Goal: Browse casually

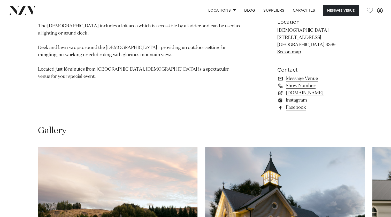
scroll to position [439, 0]
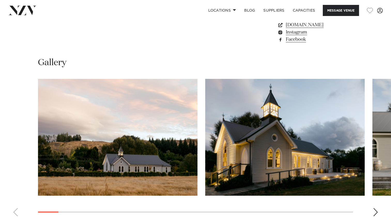
click at [377, 208] on div "Next slide" at bounding box center [374, 212] width 5 height 8
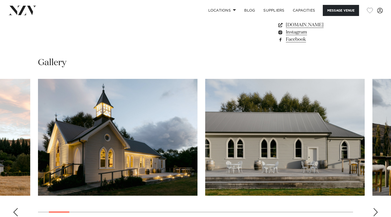
click at [377, 208] on div "Next slide" at bounding box center [374, 212] width 5 height 8
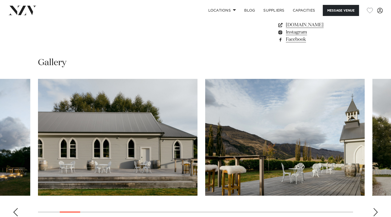
click at [377, 208] on div "Next slide" at bounding box center [374, 212] width 5 height 8
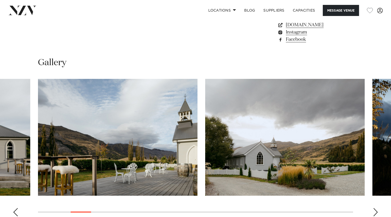
click at [377, 208] on div "Next slide" at bounding box center [374, 212] width 5 height 8
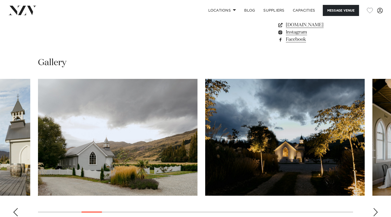
click at [377, 208] on div "Next slide" at bounding box center [374, 212] width 5 height 8
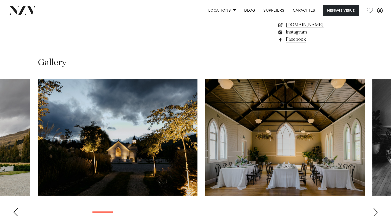
click at [377, 208] on div "Next slide" at bounding box center [374, 212] width 5 height 8
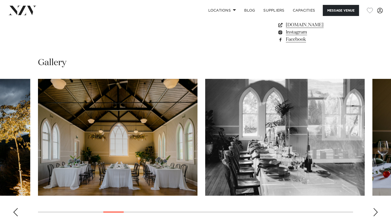
click at [377, 208] on div "Next slide" at bounding box center [374, 212] width 5 height 8
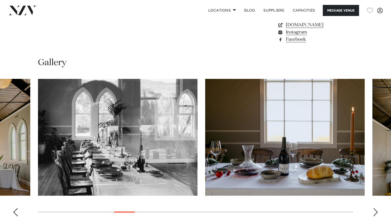
click at [377, 208] on div "Next slide" at bounding box center [374, 212] width 5 height 8
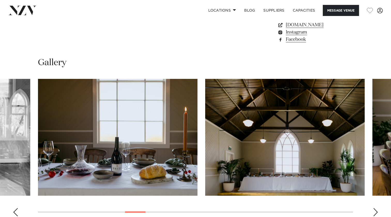
click at [377, 208] on div "Next slide" at bounding box center [374, 212] width 5 height 8
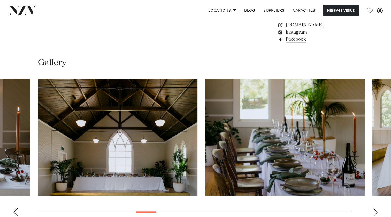
click at [377, 208] on div "Next slide" at bounding box center [374, 212] width 5 height 8
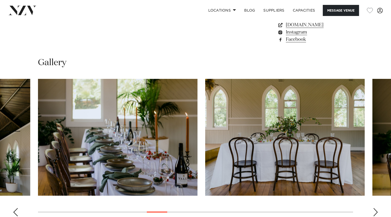
click at [377, 208] on div "Next slide" at bounding box center [374, 212] width 5 height 8
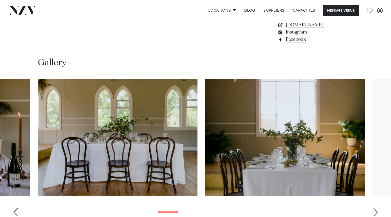
click at [377, 208] on div "Next slide" at bounding box center [374, 212] width 5 height 8
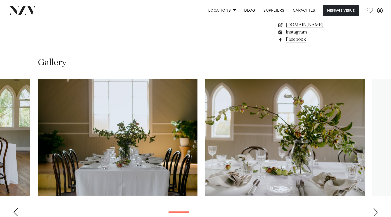
click at [377, 208] on div "Next slide" at bounding box center [374, 212] width 5 height 8
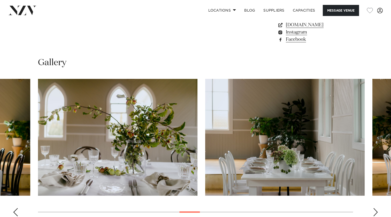
click at [377, 208] on div "Next slide" at bounding box center [374, 212] width 5 height 8
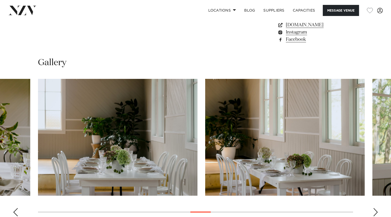
click at [377, 208] on div "Next slide" at bounding box center [374, 212] width 5 height 8
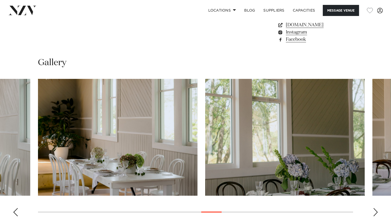
click at [377, 208] on div "Next slide" at bounding box center [374, 212] width 5 height 8
